Goal: Task Accomplishment & Management: Use online tool/utility

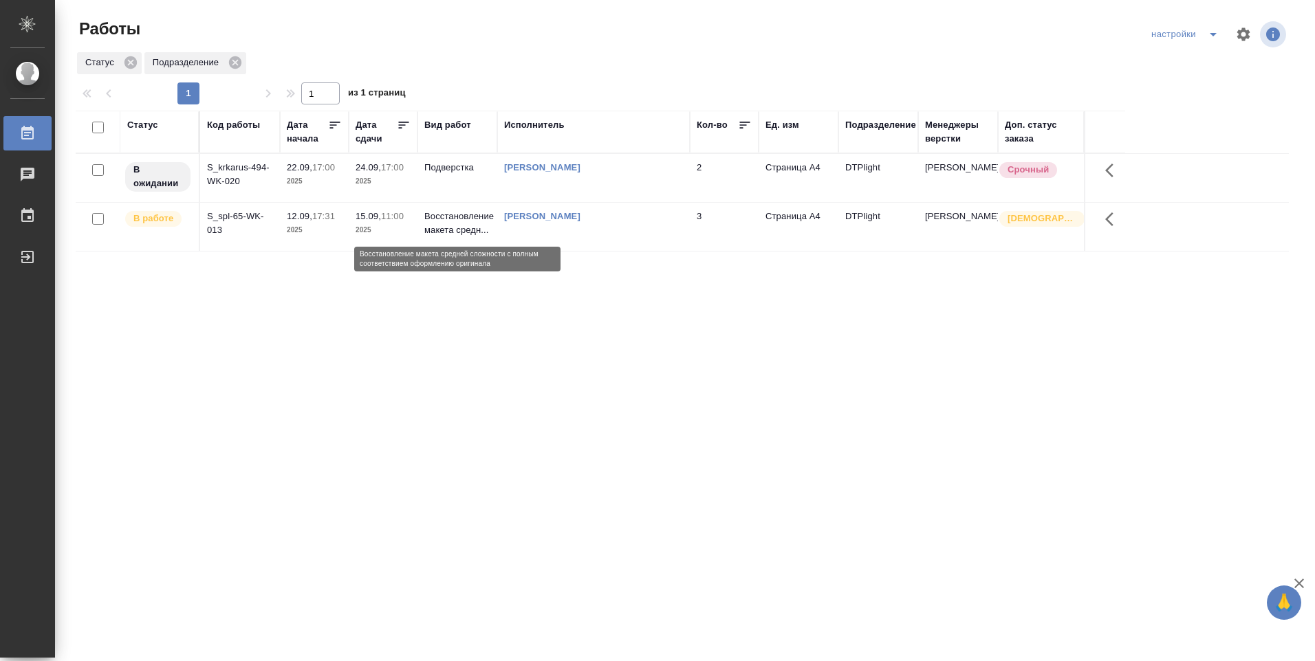
click at [482, 220] on p "Восстановление макета средн..." at bounding box center [457, 224] width 66 height 28
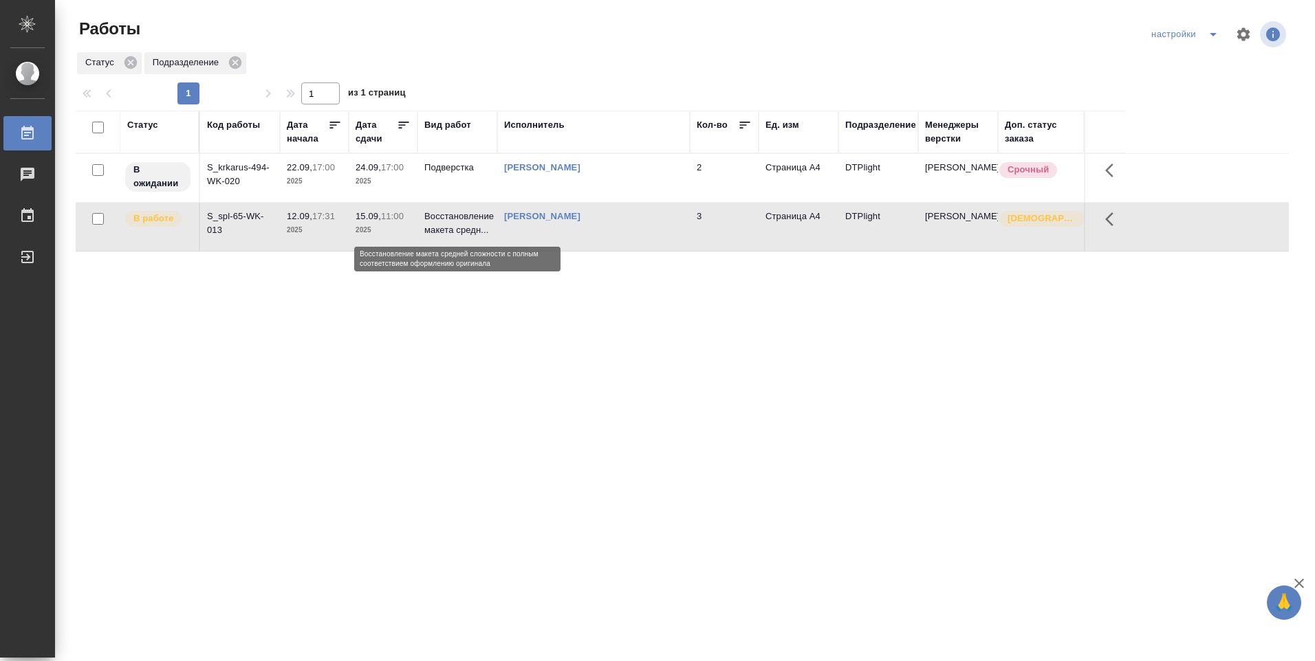
click at [481, 219] on p "Восстановление макета средн..." at bounding box center [457, 224] width 66 height 28
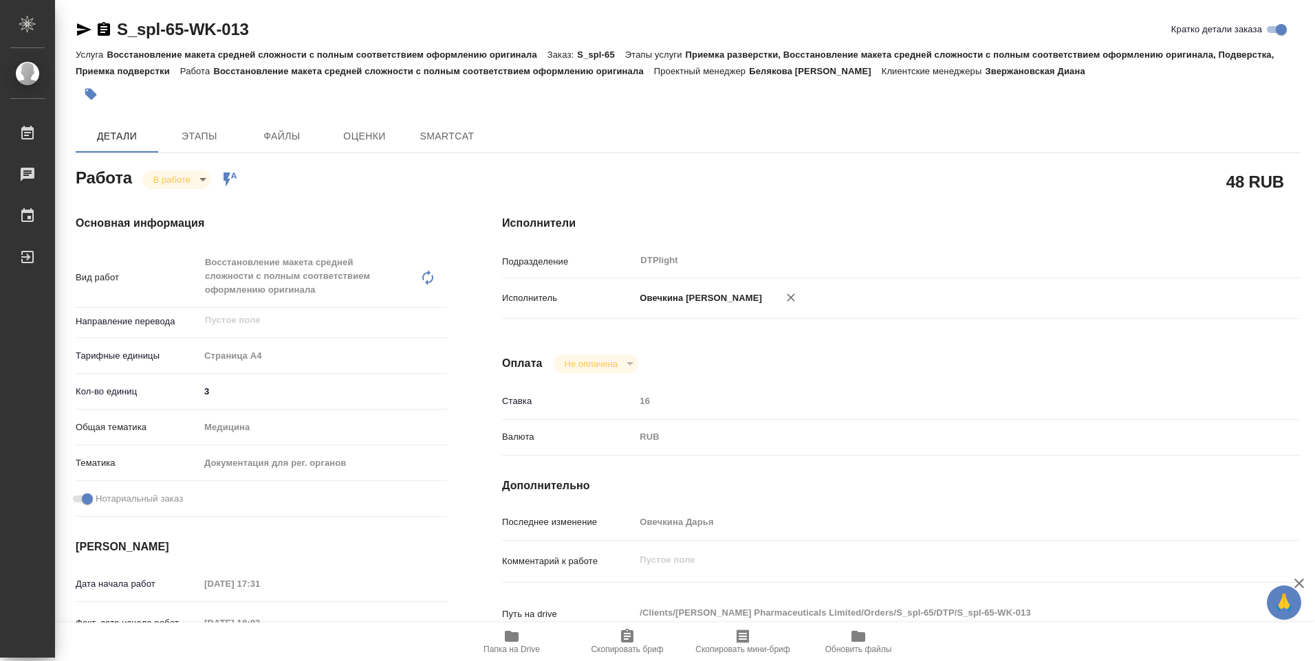
type textarea "x"
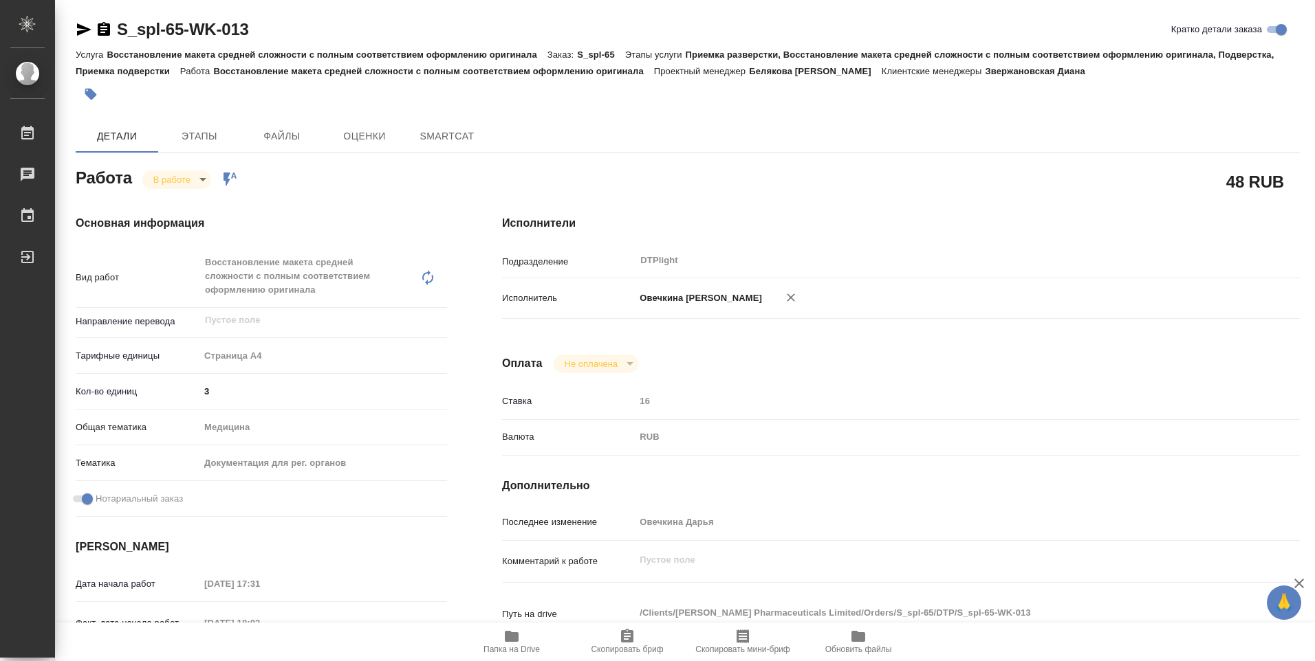
type textarea "x"
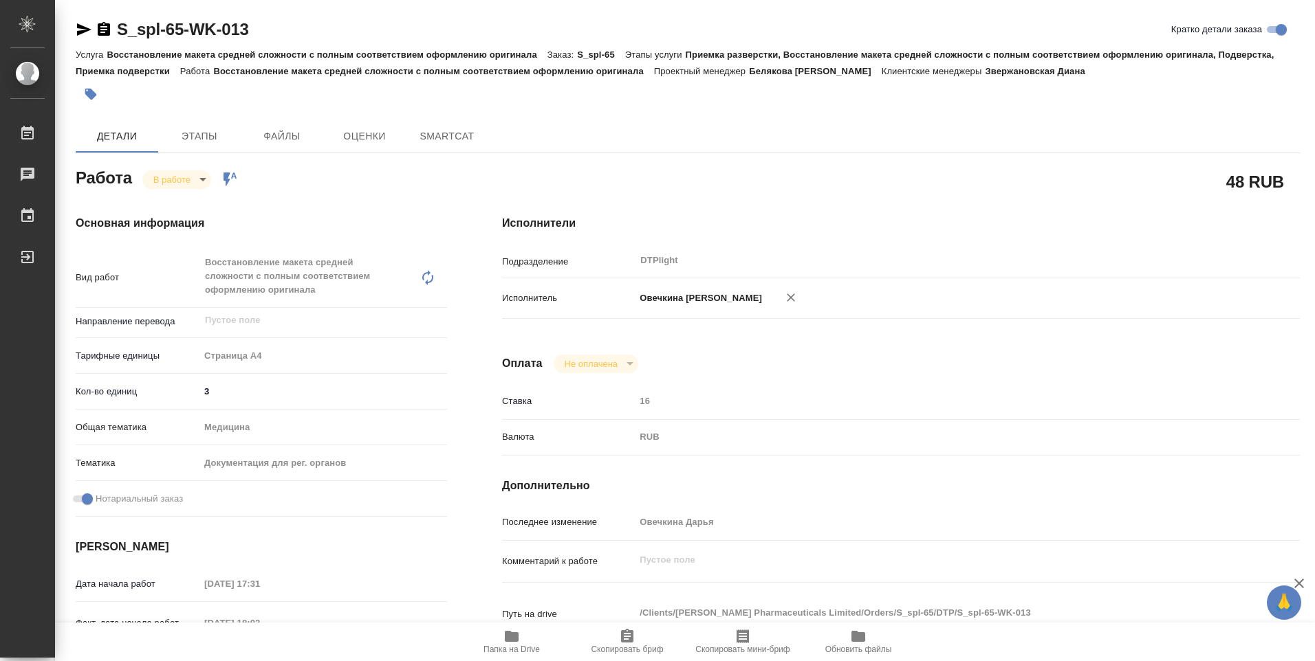
type textarea "x"
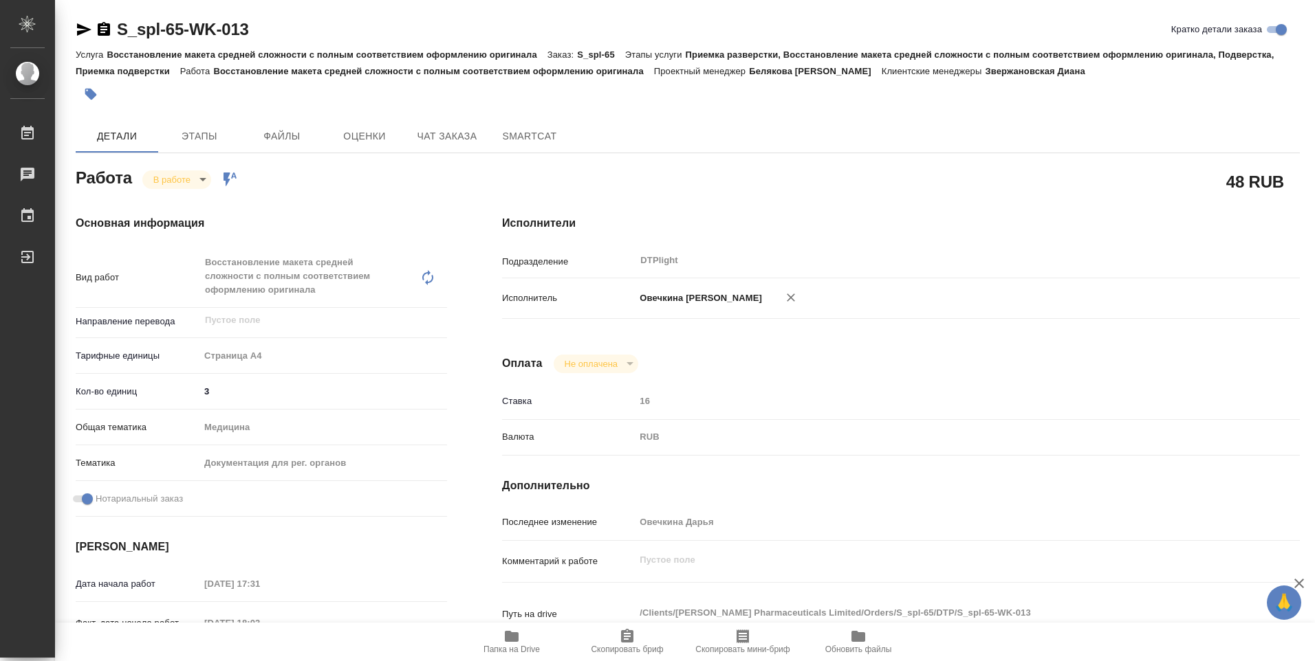
type textarea "x"
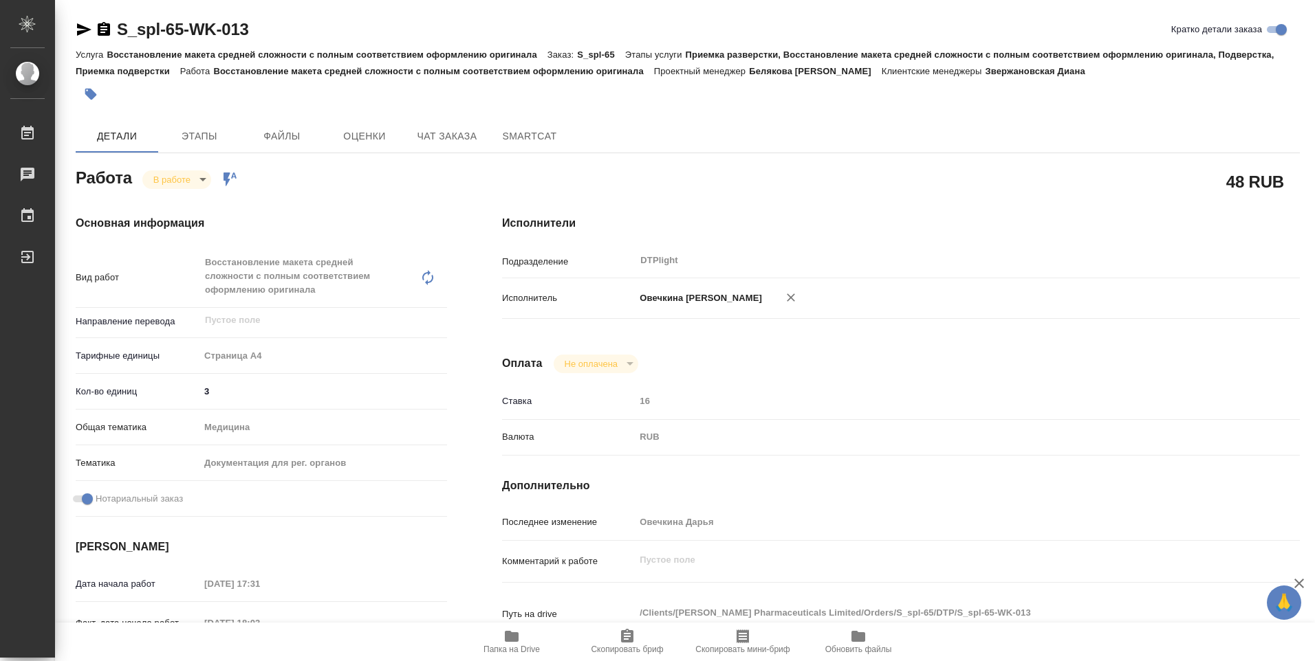
type textarea "x"
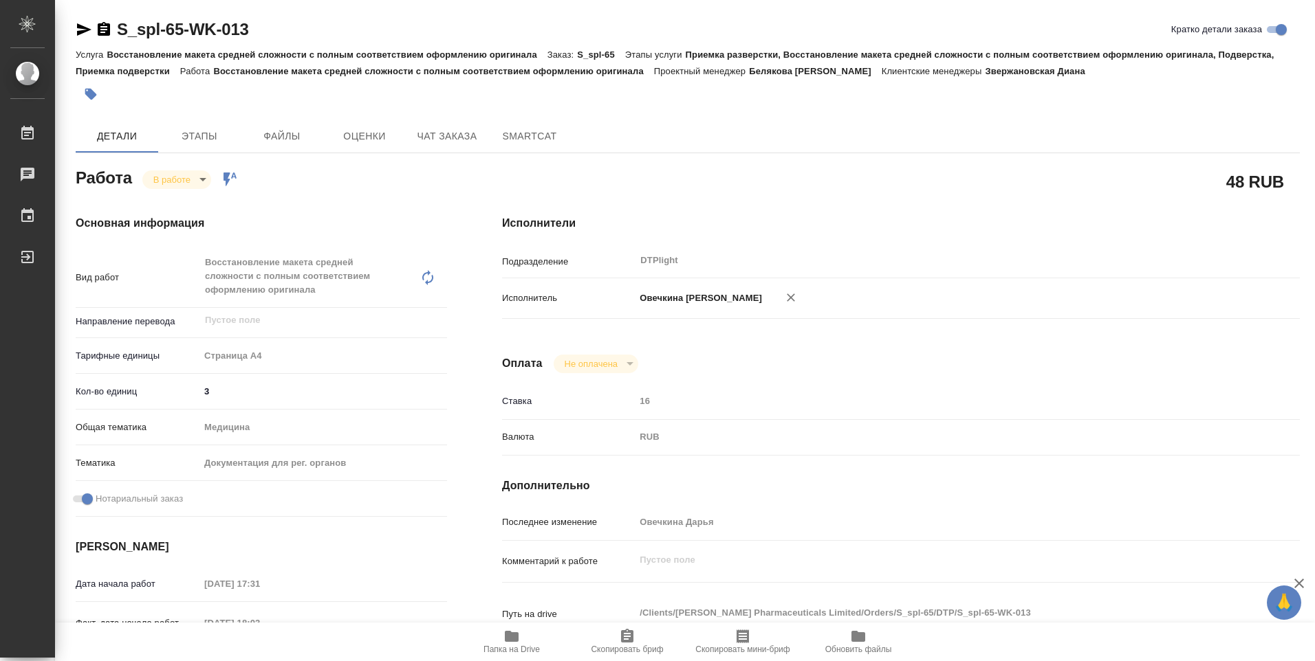
type textarea "x"
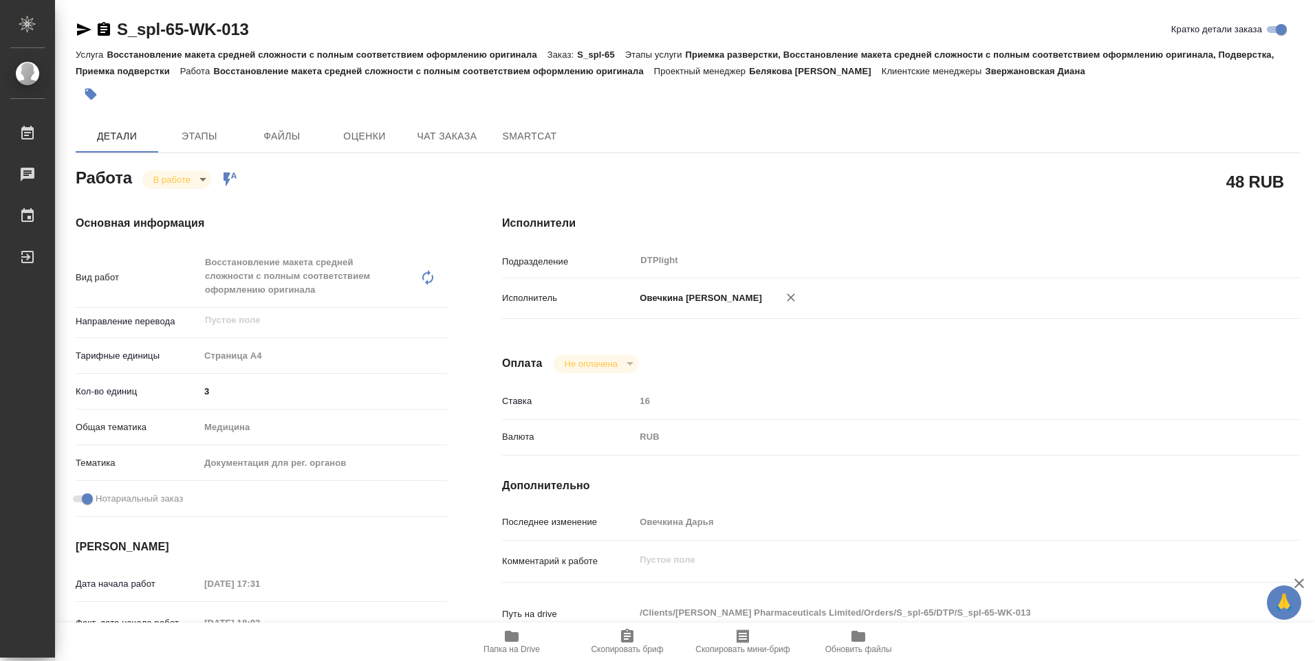
type textarea "x"
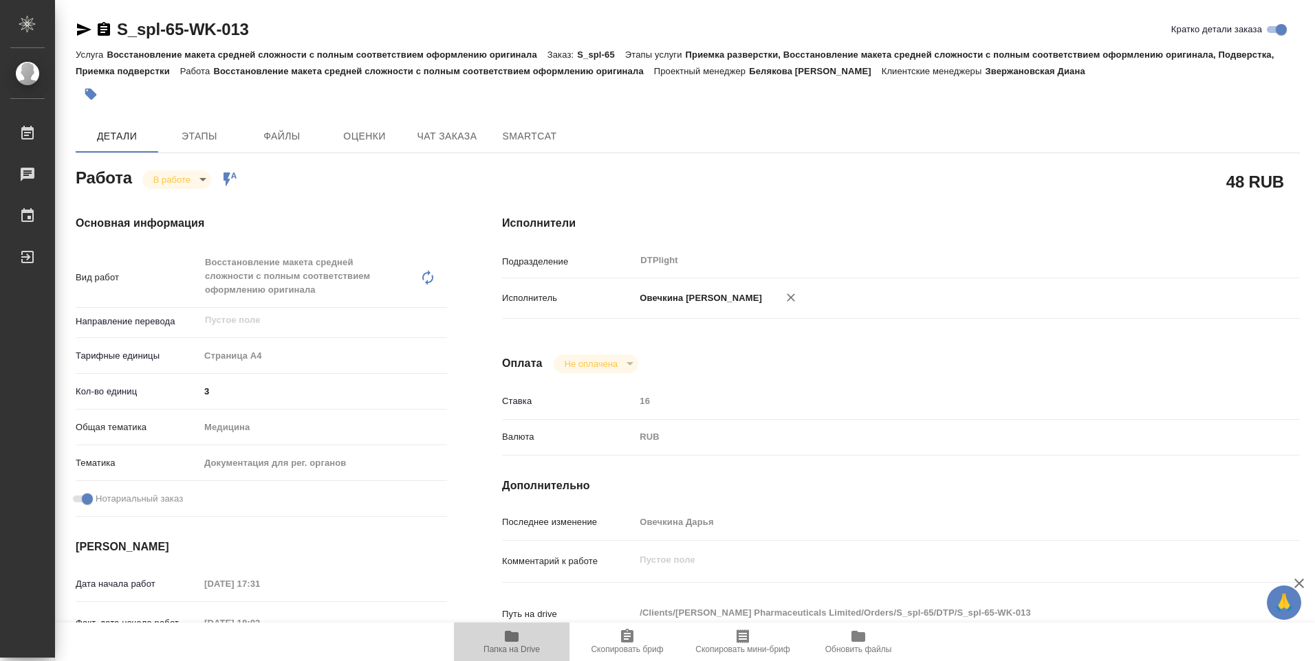
click at [509, 642] on icon "button" at bounding box center [512, 636] width 14 height 11
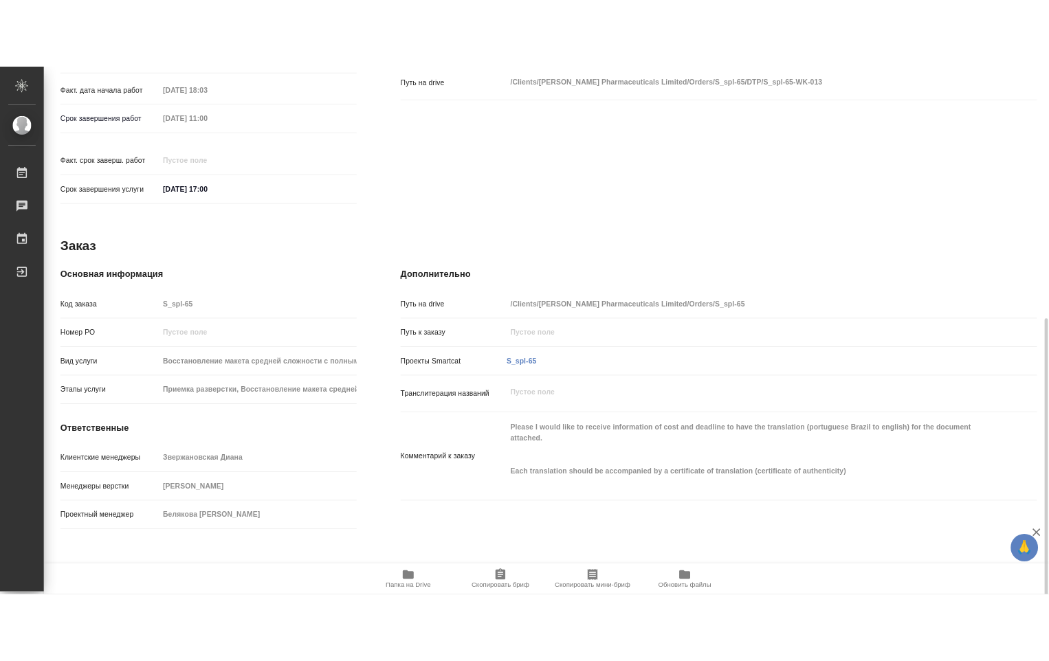
scroll to position [596, 0]
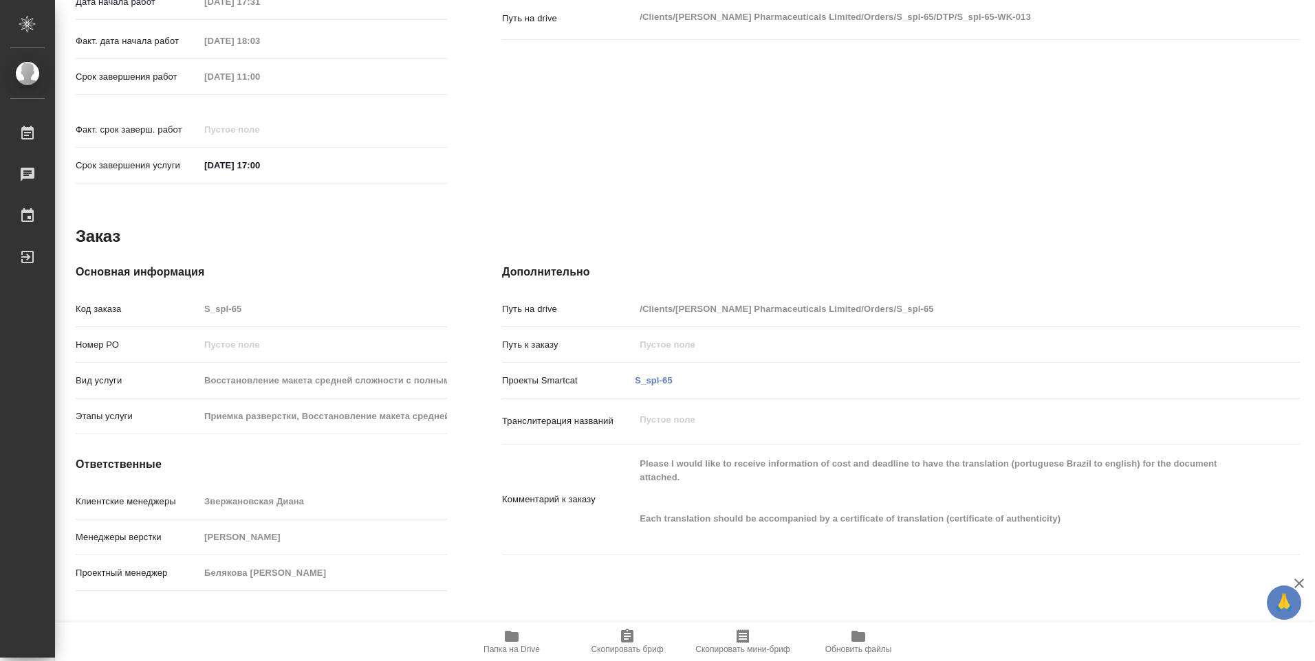
type textarea "x"
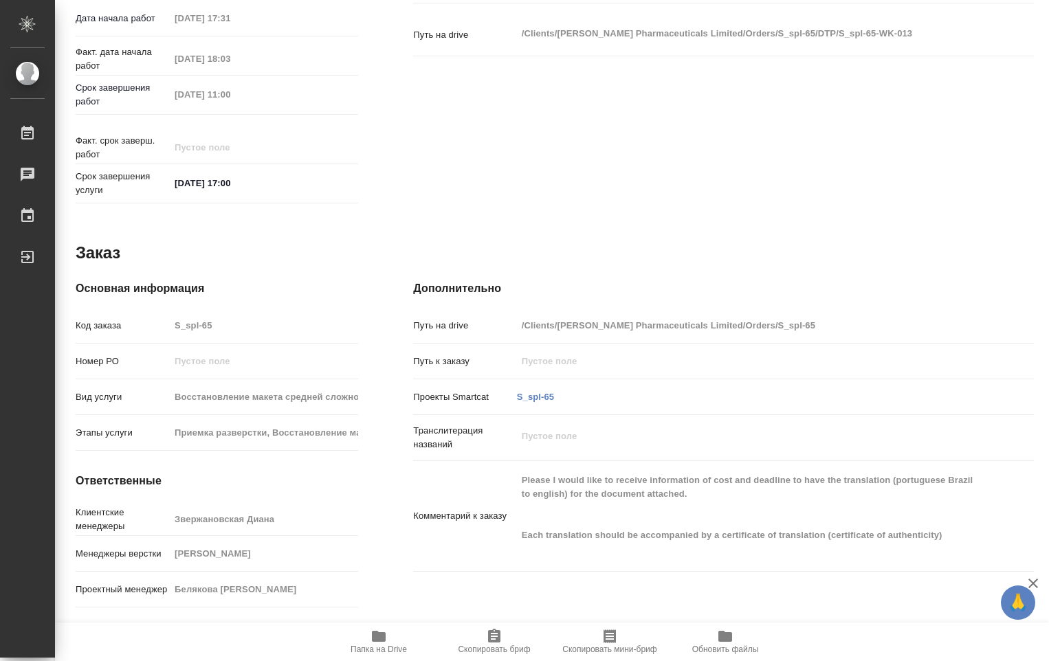
type textarea "x"
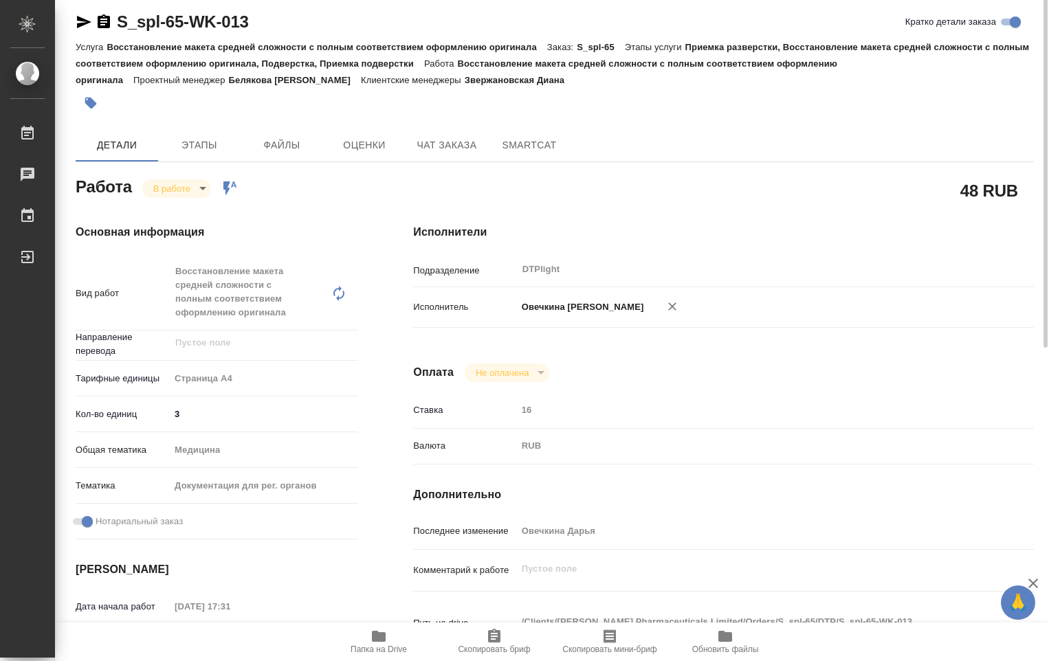
scroll to position [0, 0]
